Goal: Check status

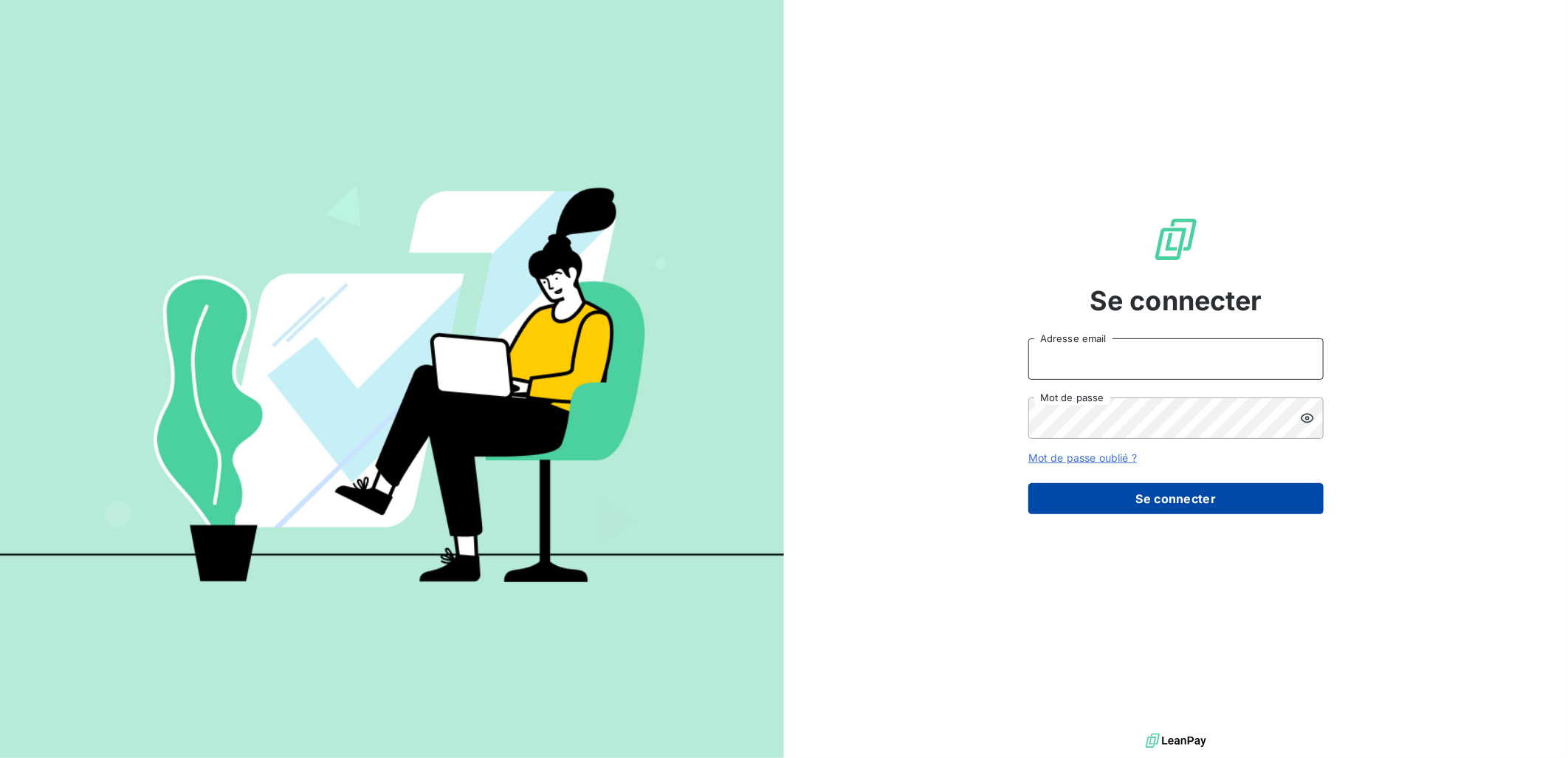
type input "[PERSON_NAME][EMAIL_ADDRESS][DOMAIN_NAME]"
click at [1171, 491] on button "Se connecter" at bounding box center [1176, 498] width 295 height 31
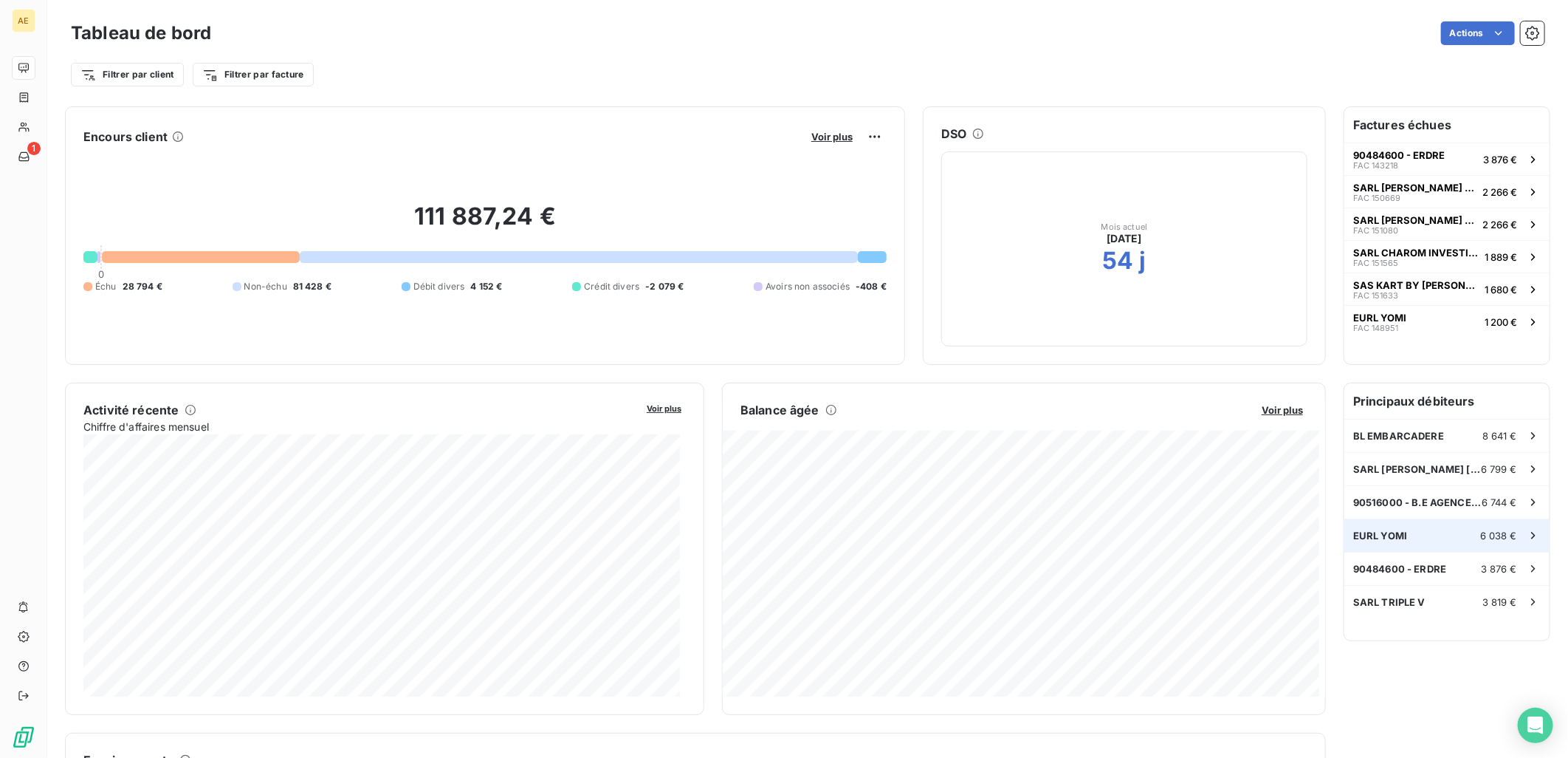
click at [1376, 532] on span "EURL YOMI" at bounding box center [1380, 536] width 54 height 12
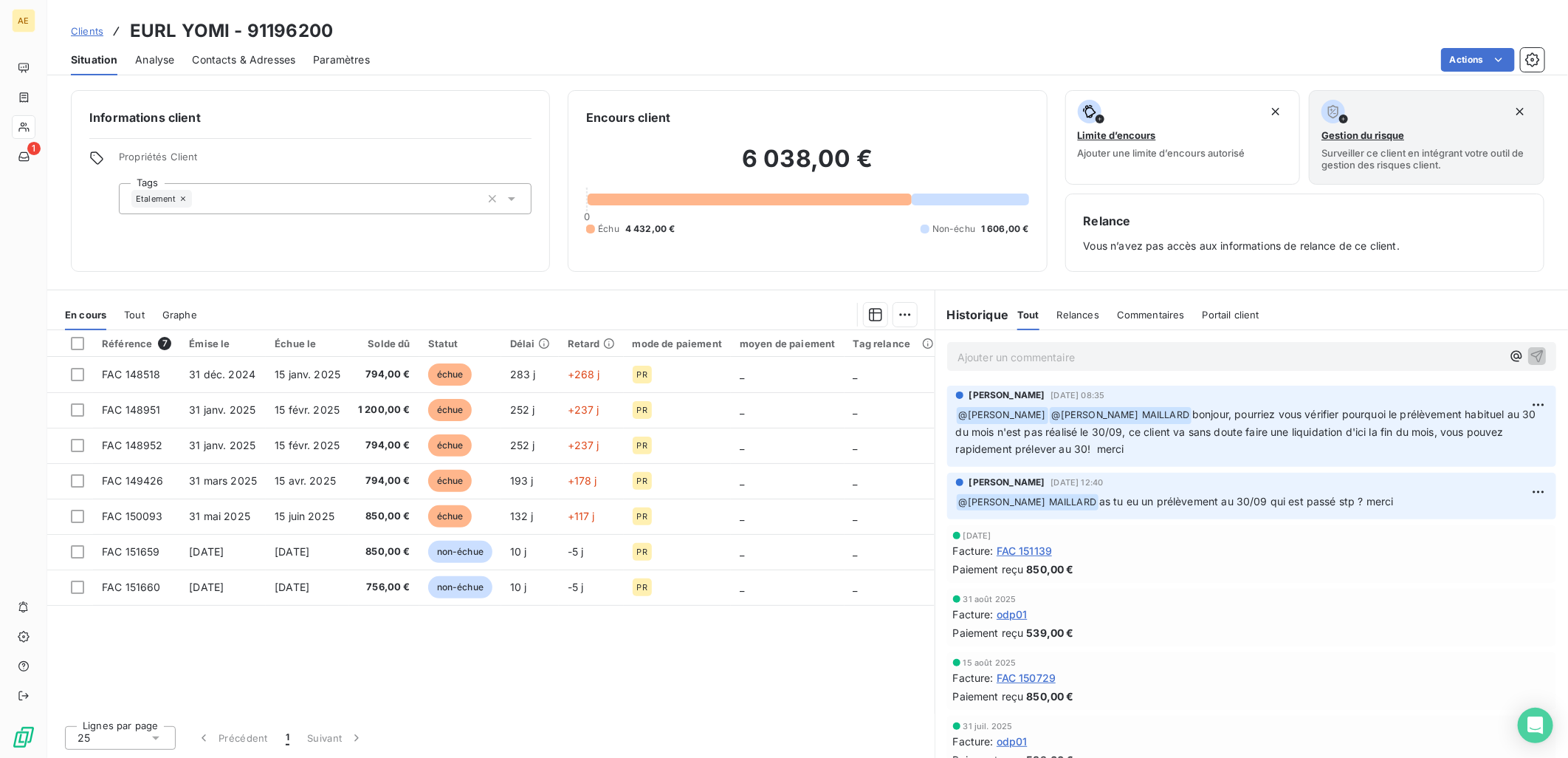
click at [135, 316] on span "Tout" at bounding box center [134, 315] width 21 height 12
